Goal: Find specific page/section: Find specific page/section

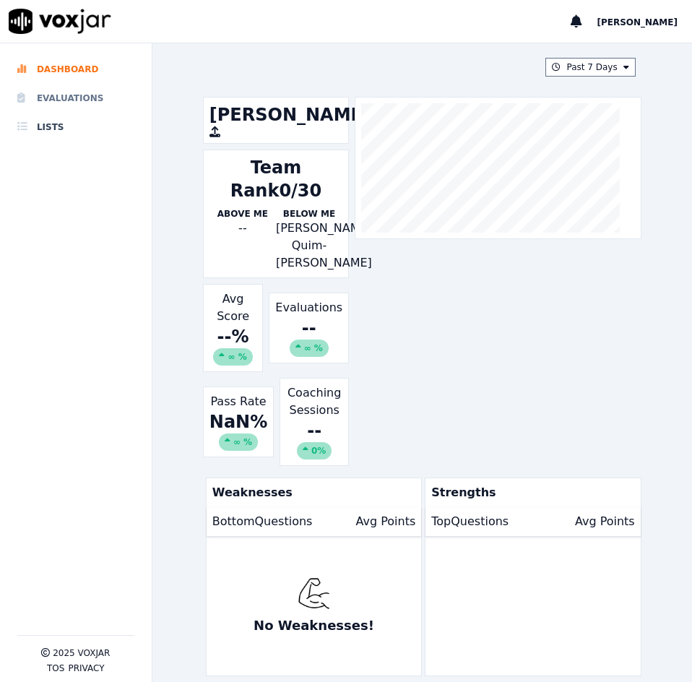
click at [77, 98] on li "Evaluations" at bounding box center [75, 98] width 117 height 29
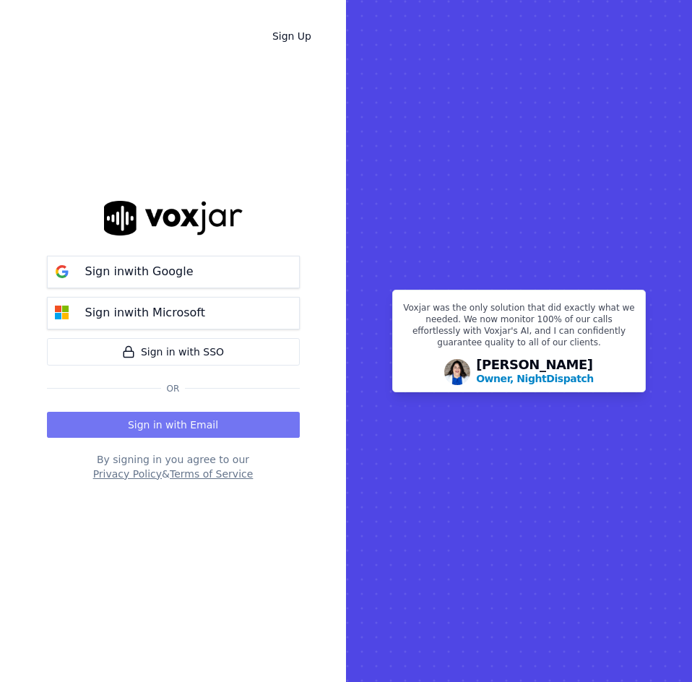
click at [174, 423] on button "Sign in with Email" at bounding box center [173, 425] width 253 height 26
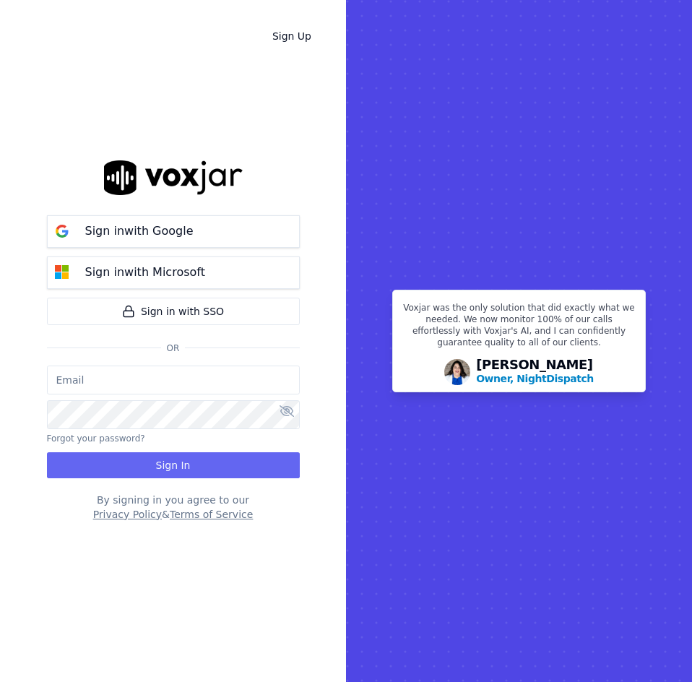
type input "[EMAIL_ADDRESS][DOMAIN_NAME]"
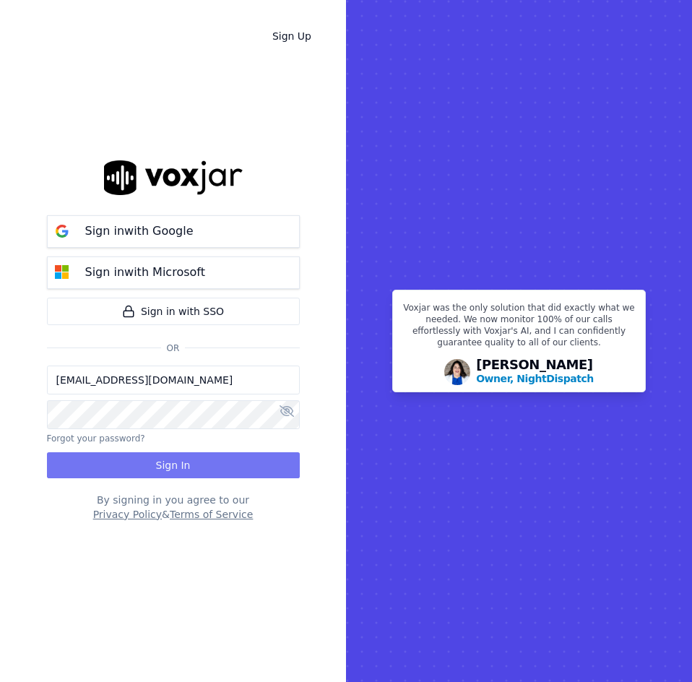
click at [163, 465] on button "Sign In" at bounding box center [173, 465] width 253 height 26
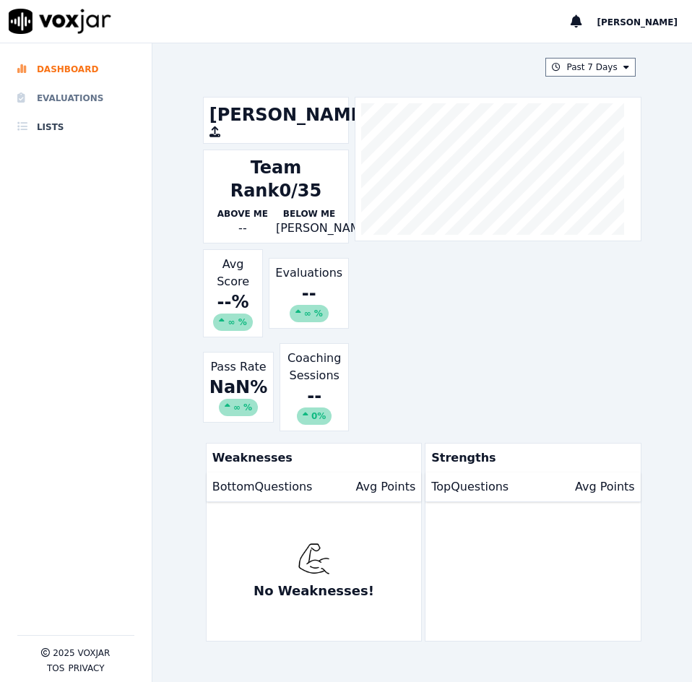
click at [46, 98] on li "Evaluations" at bounding box center [75, 98] width 117 height 29
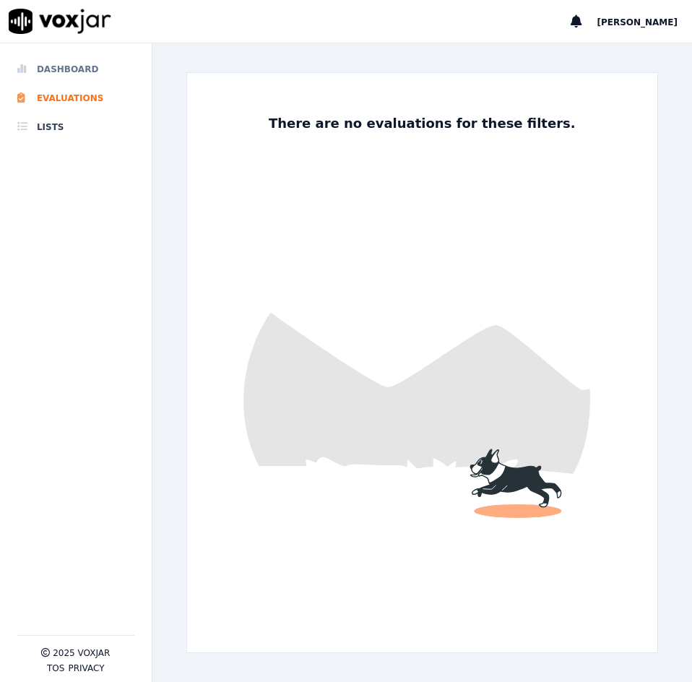
click at [69, 74] on li "Dashboard" at bounding box center [75, 69] width 117 height 29
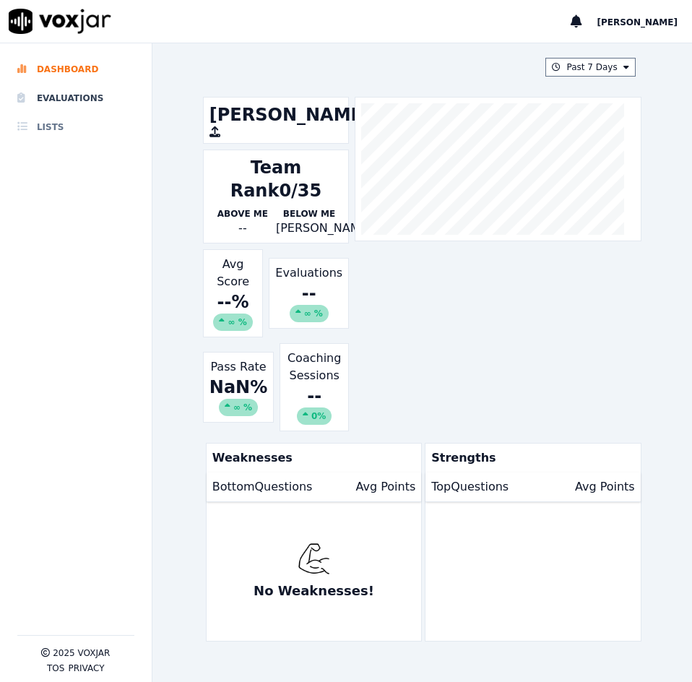
click at [61, 131] on li "Lists" at bounding box center [75, 127] width 117 height 29
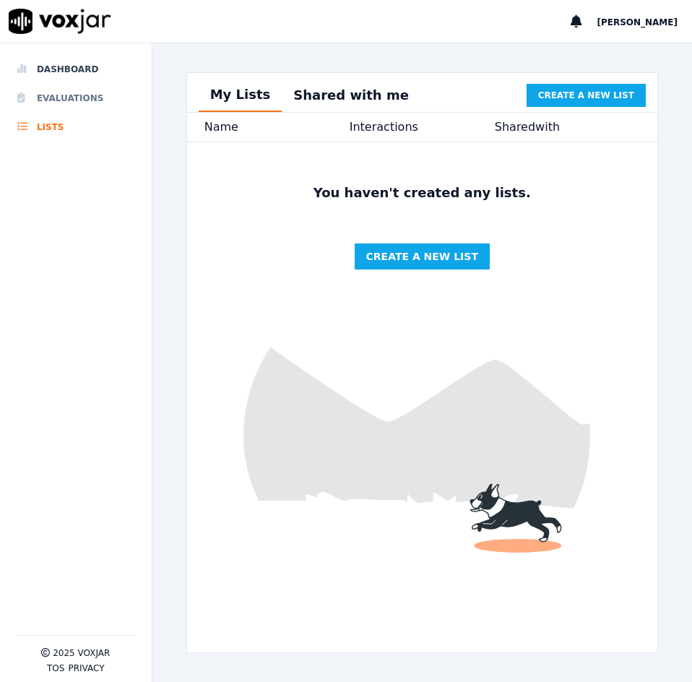
click at [68, 100] on li "Evaluations" at bounding box center [75, 98] width 117 height 29
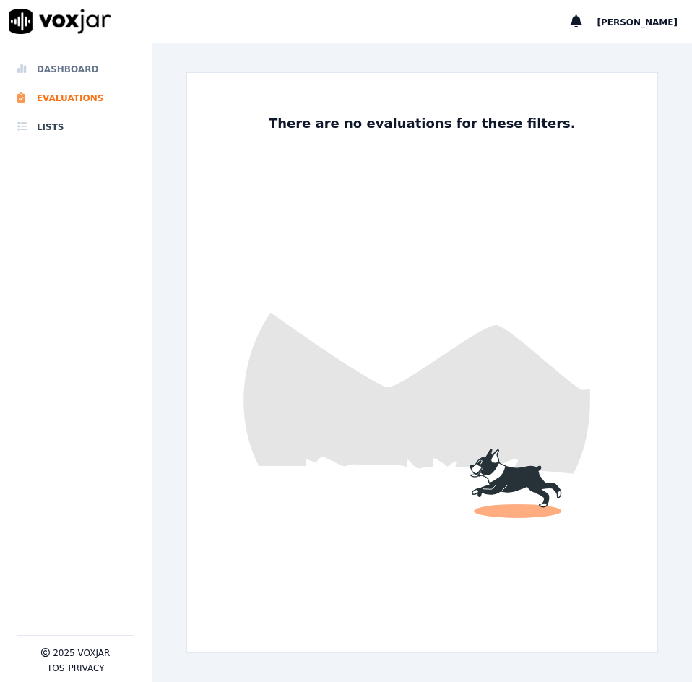
click at [69, 64] on li "Dashboard" at bounding box center [75, 69] width 117 height 29
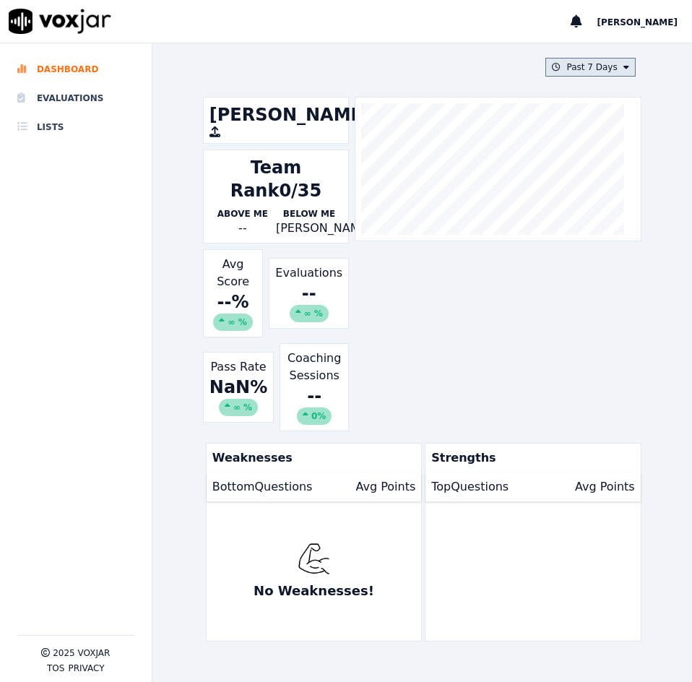
click at [601, 63] on button "Past 7 Days" at bounding box center [591, 67] width 90 height 19
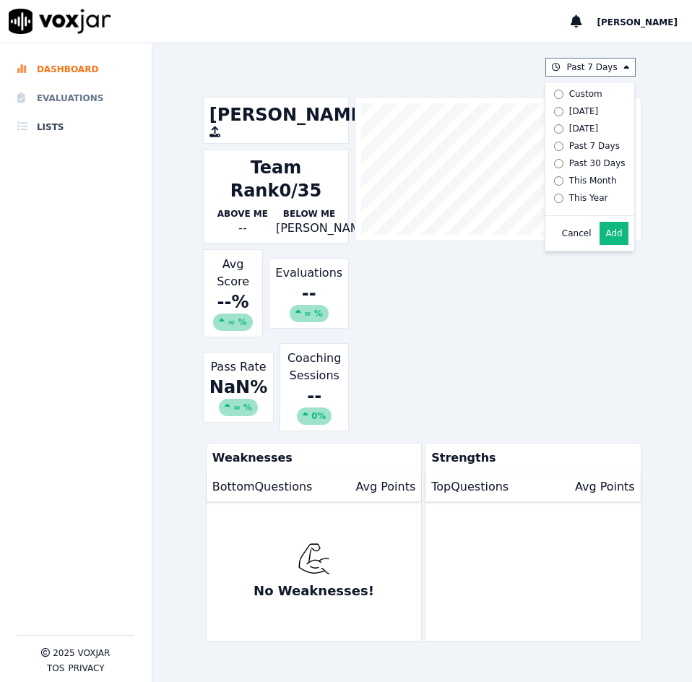
click at [87, 90] on li "Evaluations" at bounding box center [75, 98] width 117 height 29
